Goal: Information Seeking & Learning: Check status

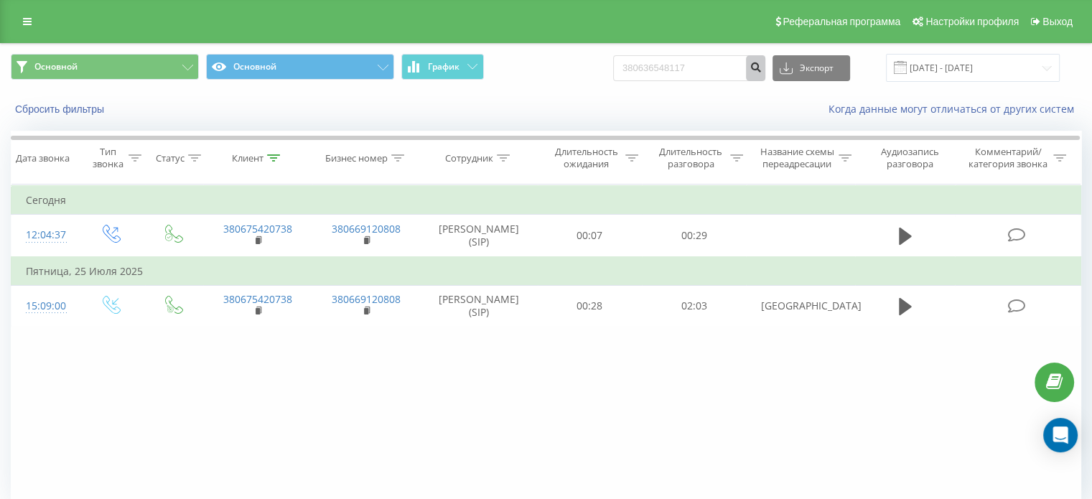
type input "380636548117"
click at [762, 62] on icon "submit" at bounding box center [756, 65] width 12 height 9
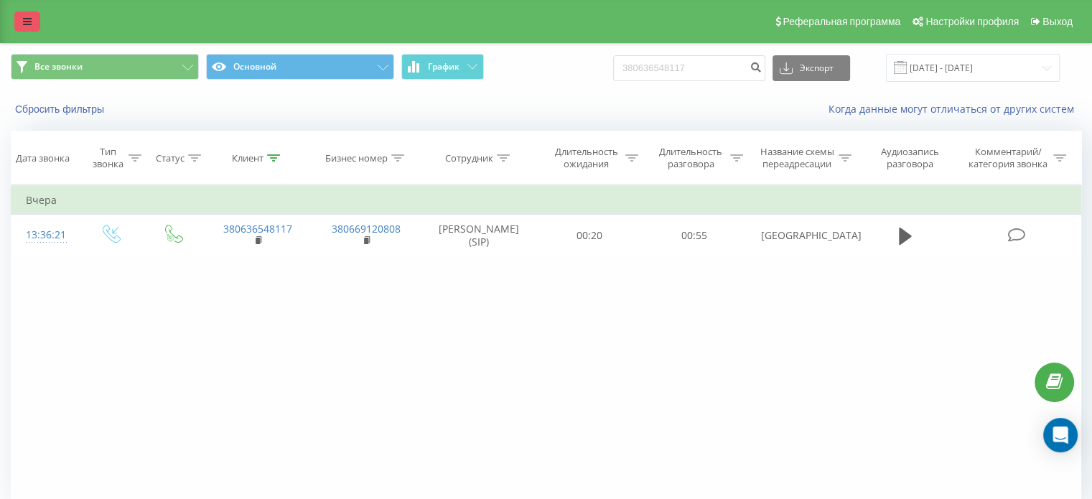
click at [37, 22] on link at bounding box center [27, 21] width 26 height 20
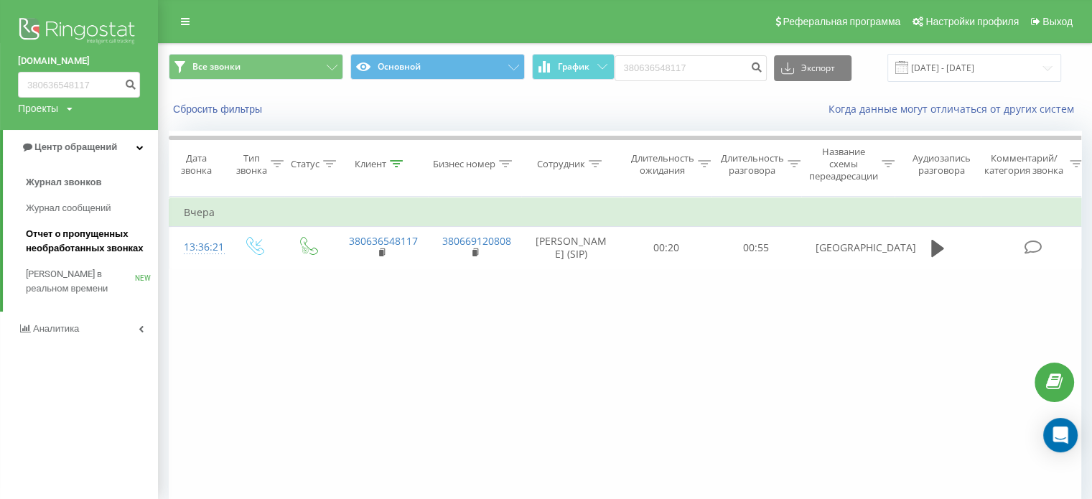
click at [106, 242] on span "Отчет о пропущенных необработанных звонках" at bounding box center [88, 241] width 125 height 29
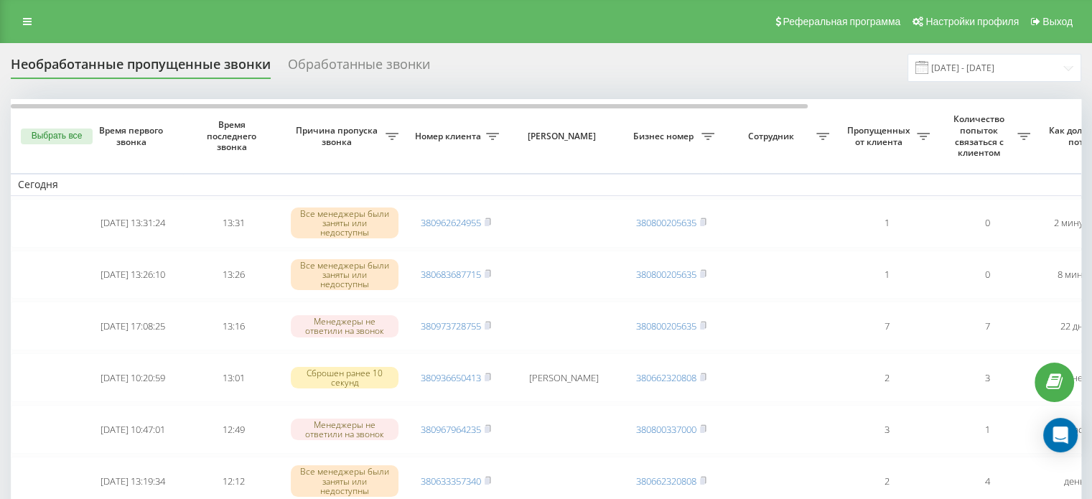
click at [1020, 140] on div "Количество попыток связаться с клиентом" at bounding box center [987, 135] width 86 height 45
click at [399, 137] on icon at bounding box center [392, 136] width 13 height 7
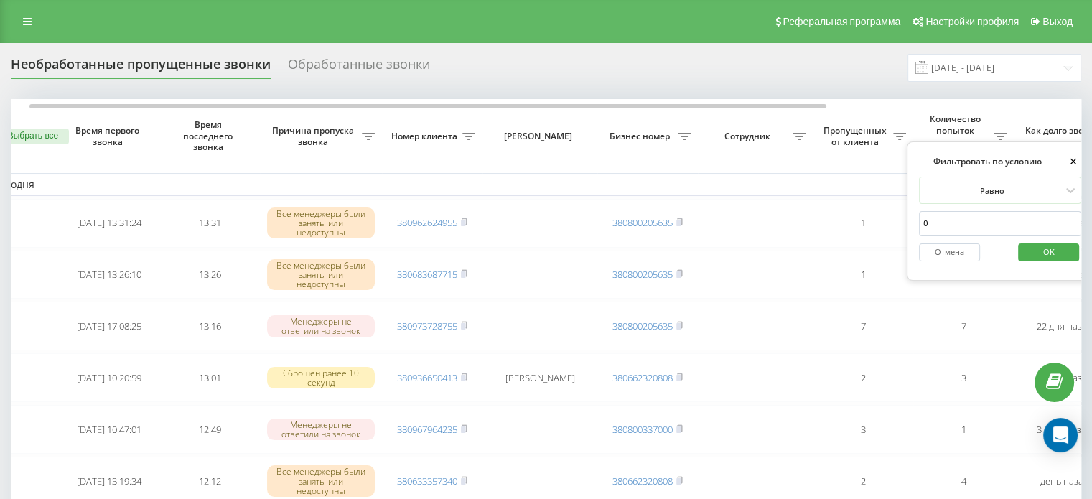
type input "0"
click at [1041, 259] on span "OK" at bounding box center [1049, 252] width 40 height 22
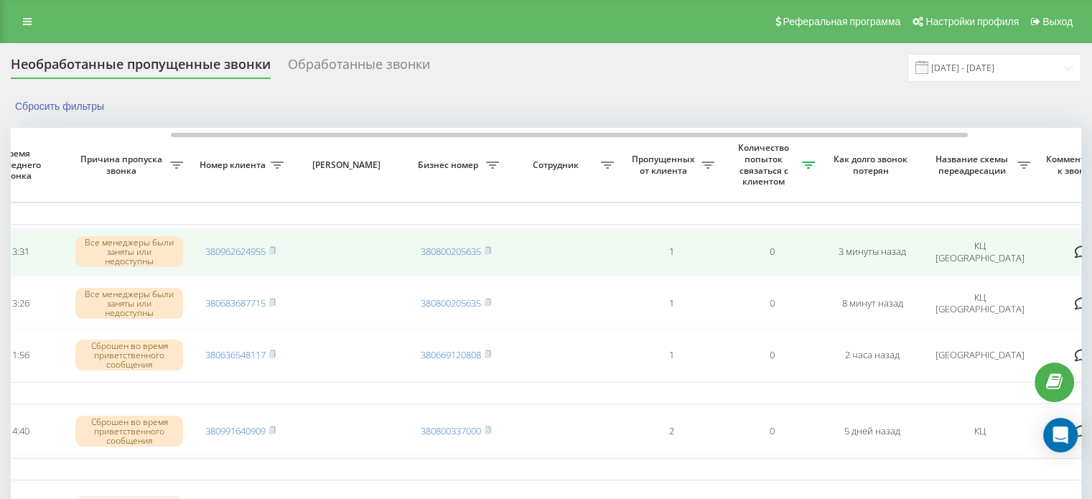
scroll to position [0, 365]
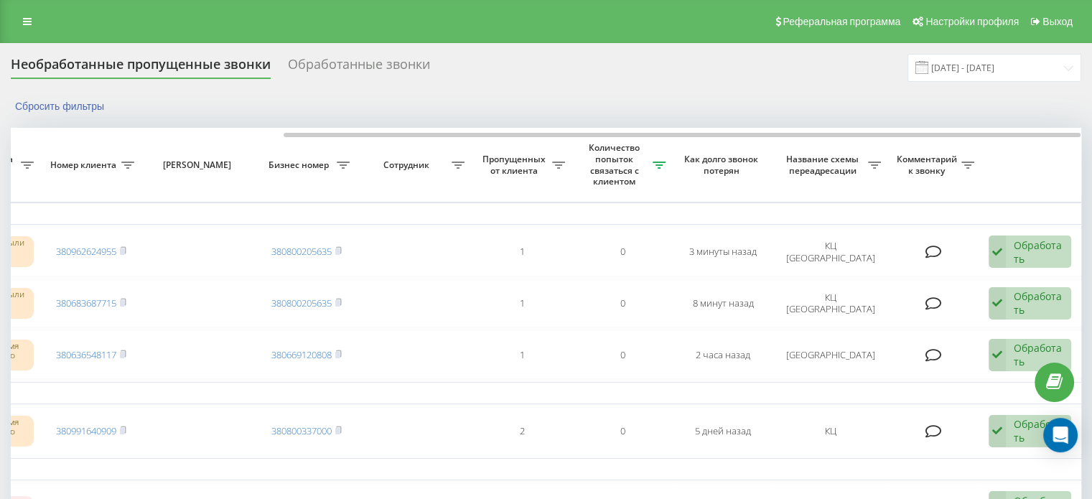
click at [34, 163] on icon at bounding box center [27, 165] width 13 height 7
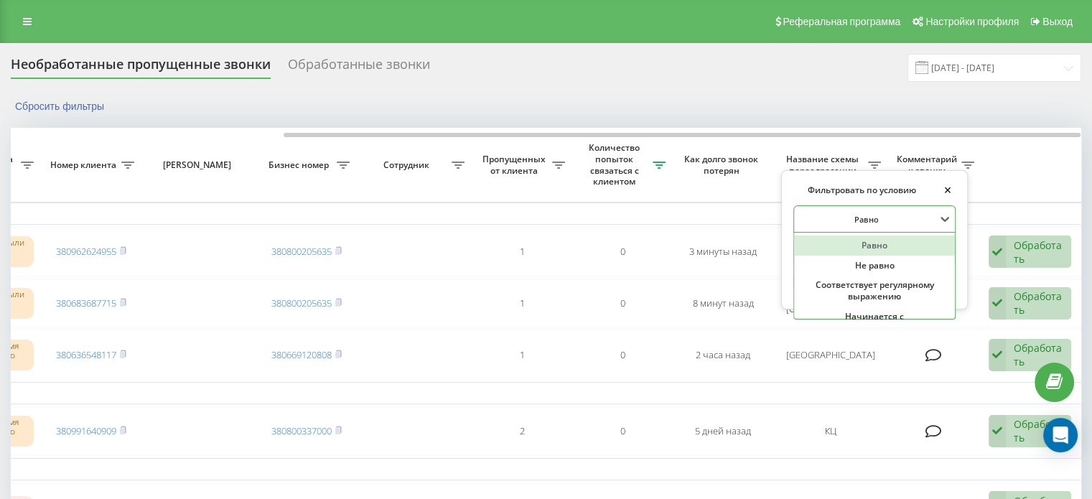
click at [873, 218] on div at bounding box center [867, 220] width 138 height 14
click at [865, 241] on div "Равно" at bounding box center [874, 246] width 161 height 20
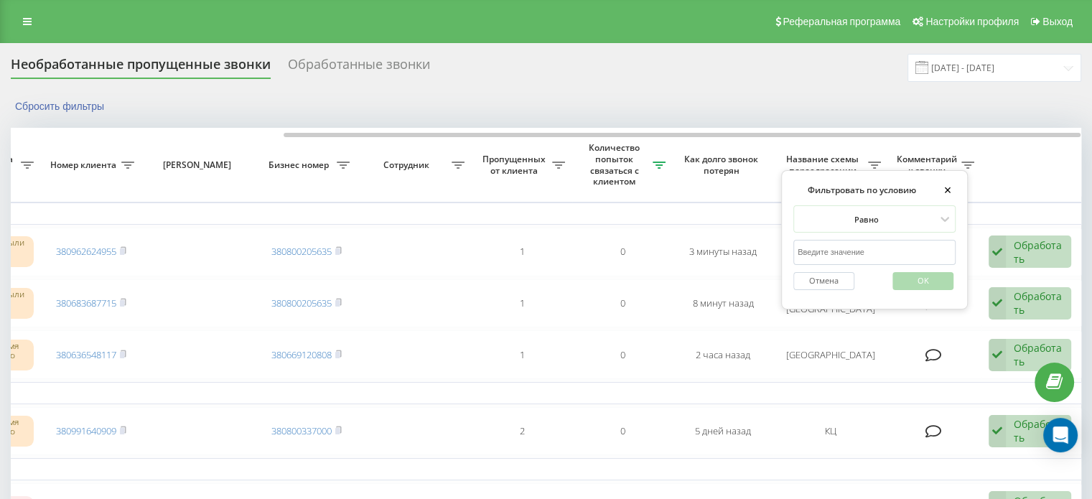
click at [862, 252] on input "text" at bounding box center [875, 252] width 162 height 25
type input "[GEOGRAPHIC_DATA]"
click at [911, 279] on span "OK" at bounding box center [924, 280] width 40 height 22
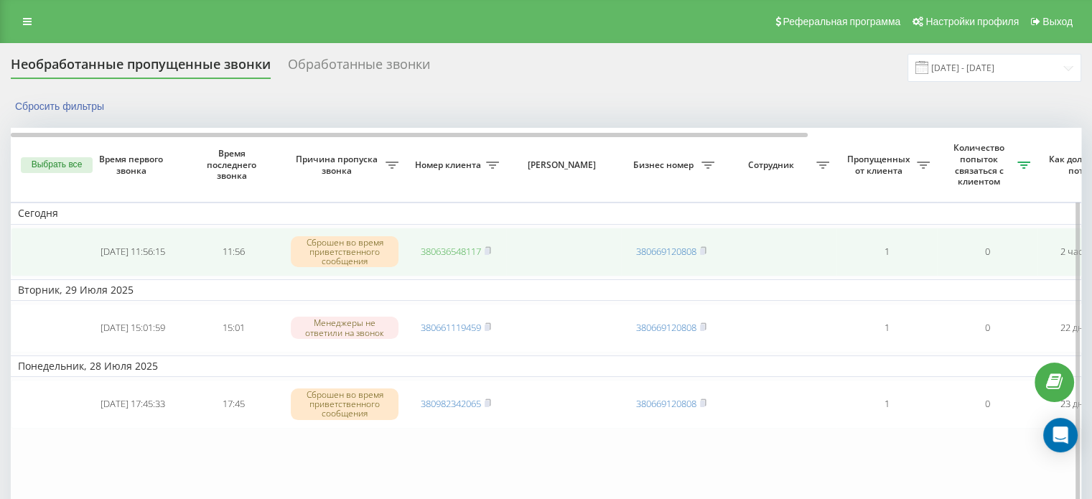
click at [472, 254] on link "380636548117" at bounding box center [451, 251] width 60 height 13
